Goal: Obtain resource: Obtain resource

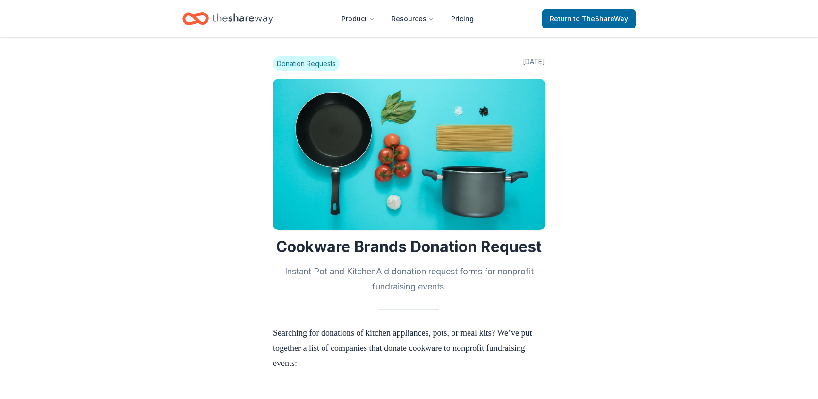
scroll to position [216, 0]
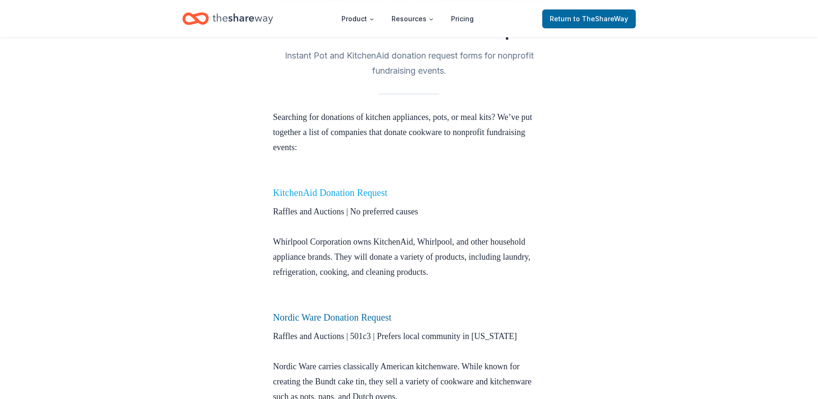
click at [377, 194] on link "KitchenAid Donation Request" at bounding box center [330, 192] width 114 height 10
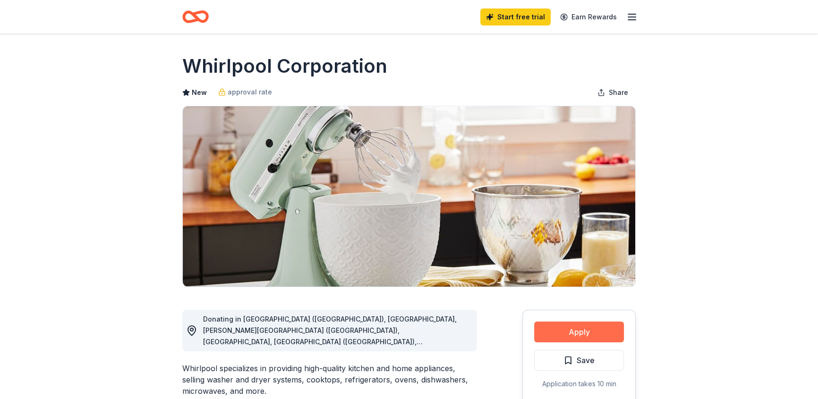
click at [577, 336] on button "Apply" at bounding box center [579, 332] width 90 height 21
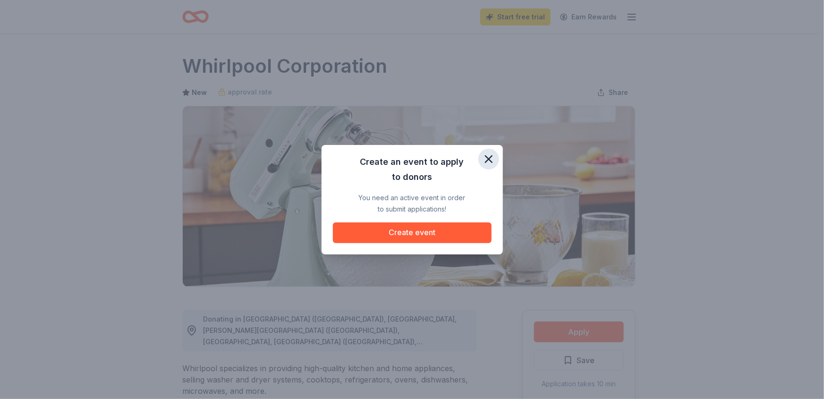
click at [483, 158] on icon "button" at bounding box center [488, 159] width 13 height 13
